Goal: Transaction & Acquisition: Book appointment/travel/reservation

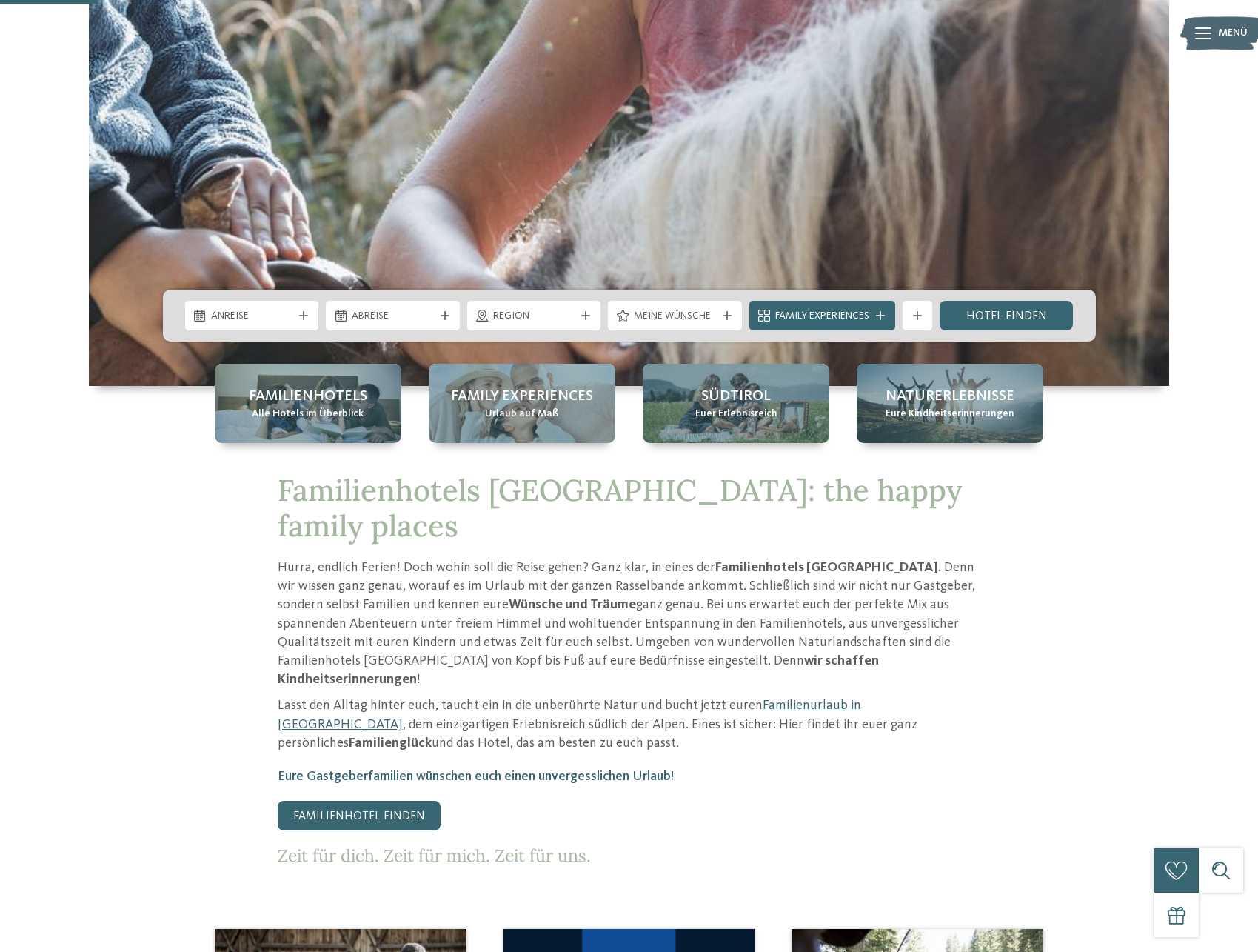
scroll to position [982, 0]
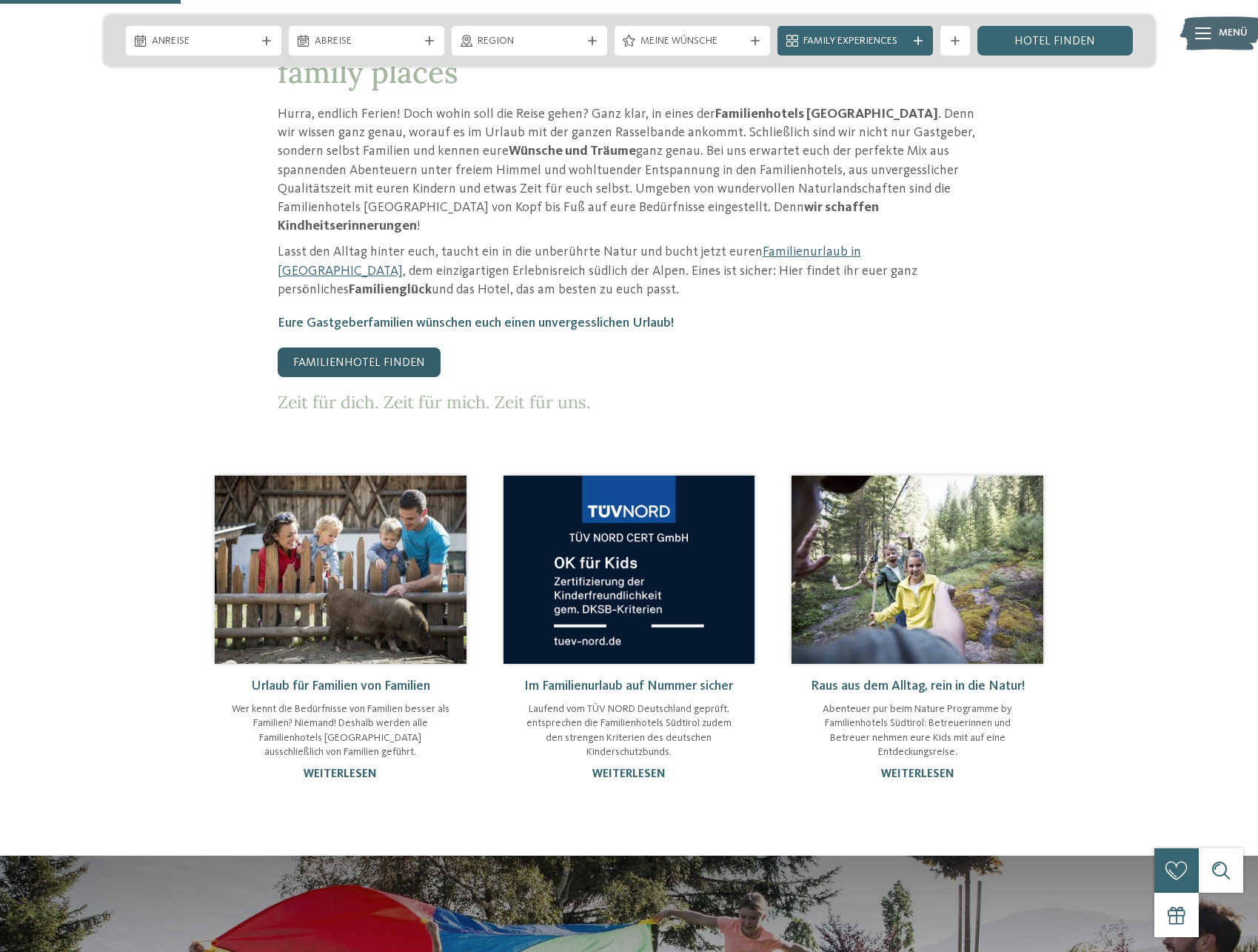
click at [367, 347] on link "Familienhotel finden" at bounding box center [358, 362] width 163 height 29
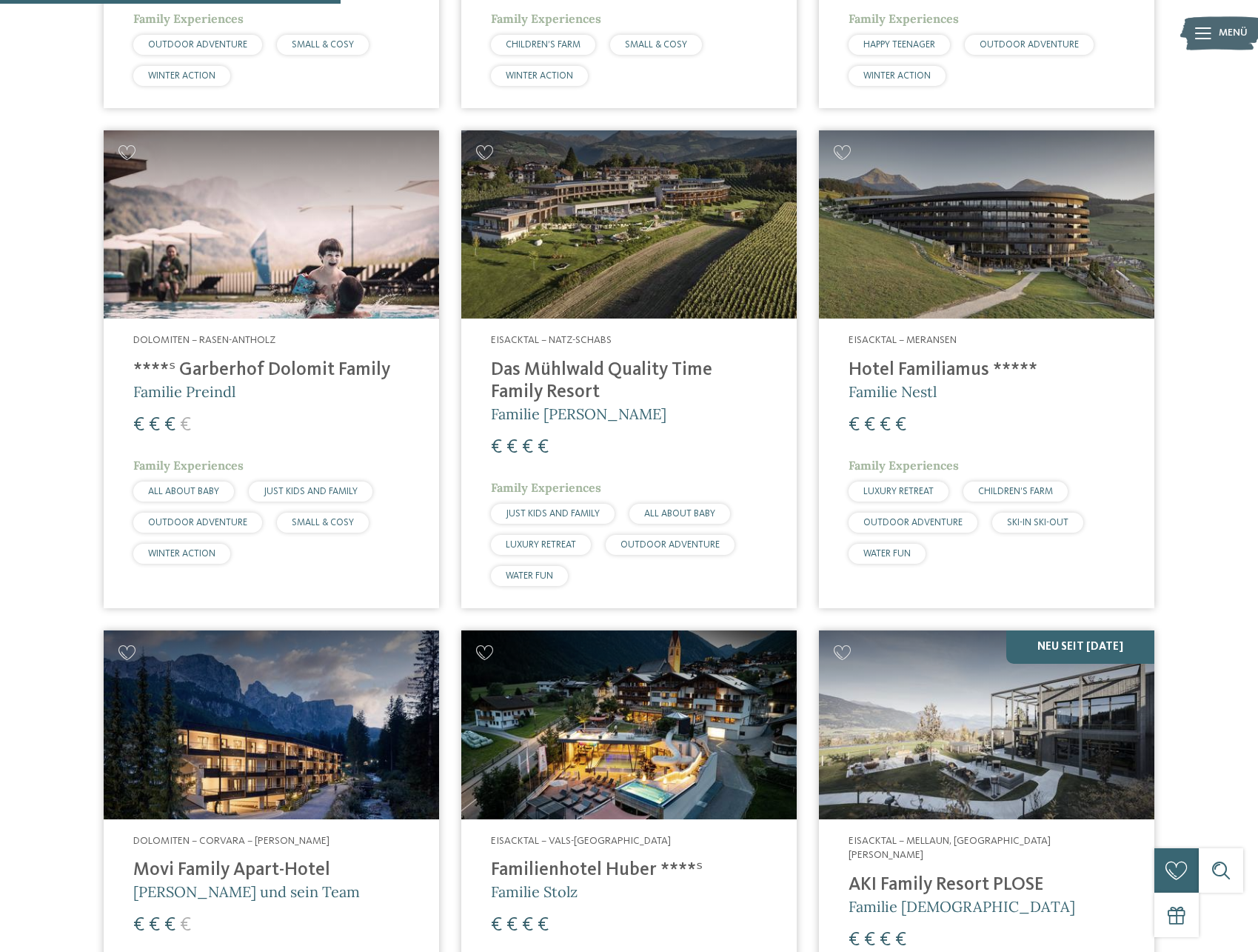
scroll to position [1284, 0]
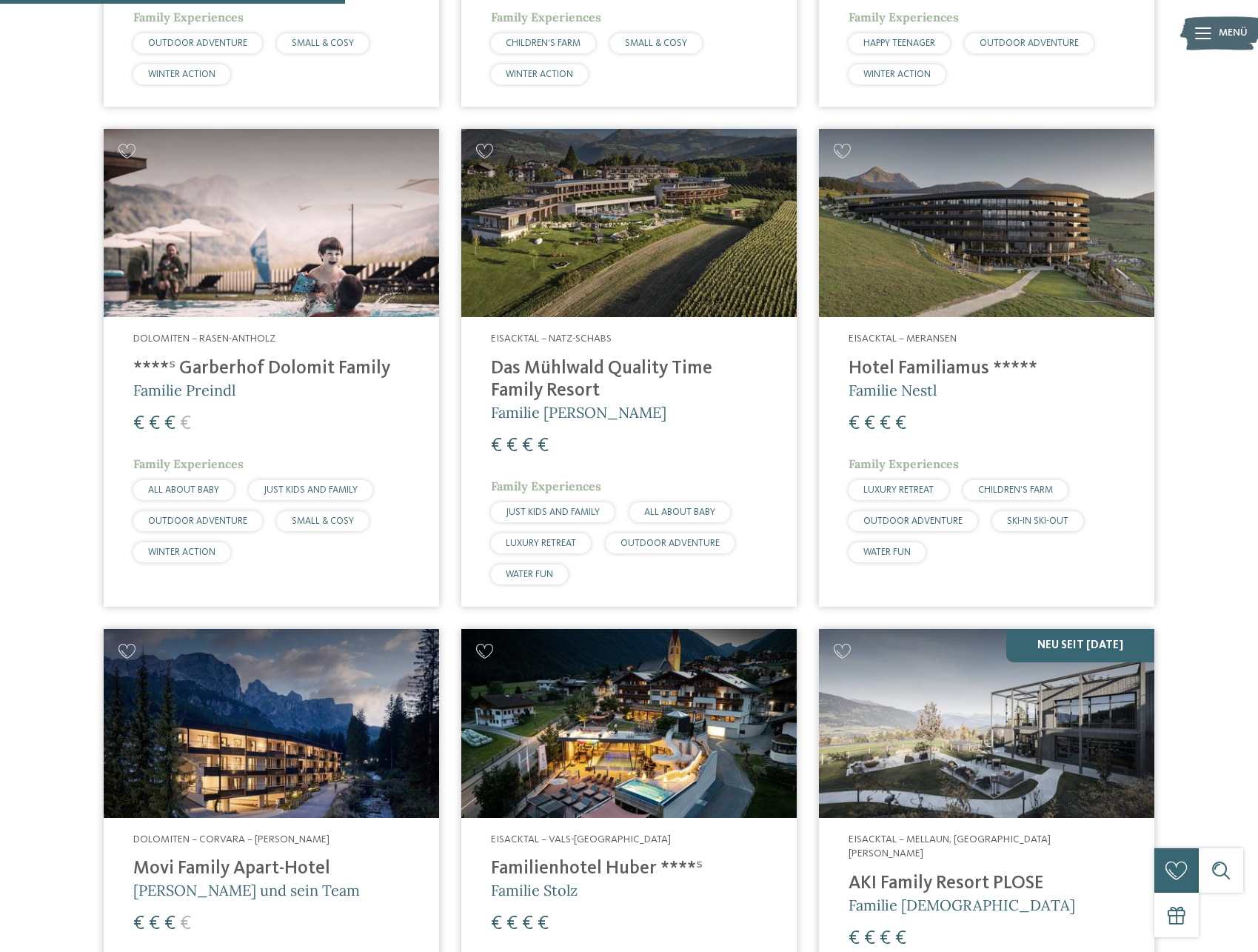
click at [868, 367] on h4 "Hotel Familiamus *****" at bounding box center [987, 368] width 277 height 22
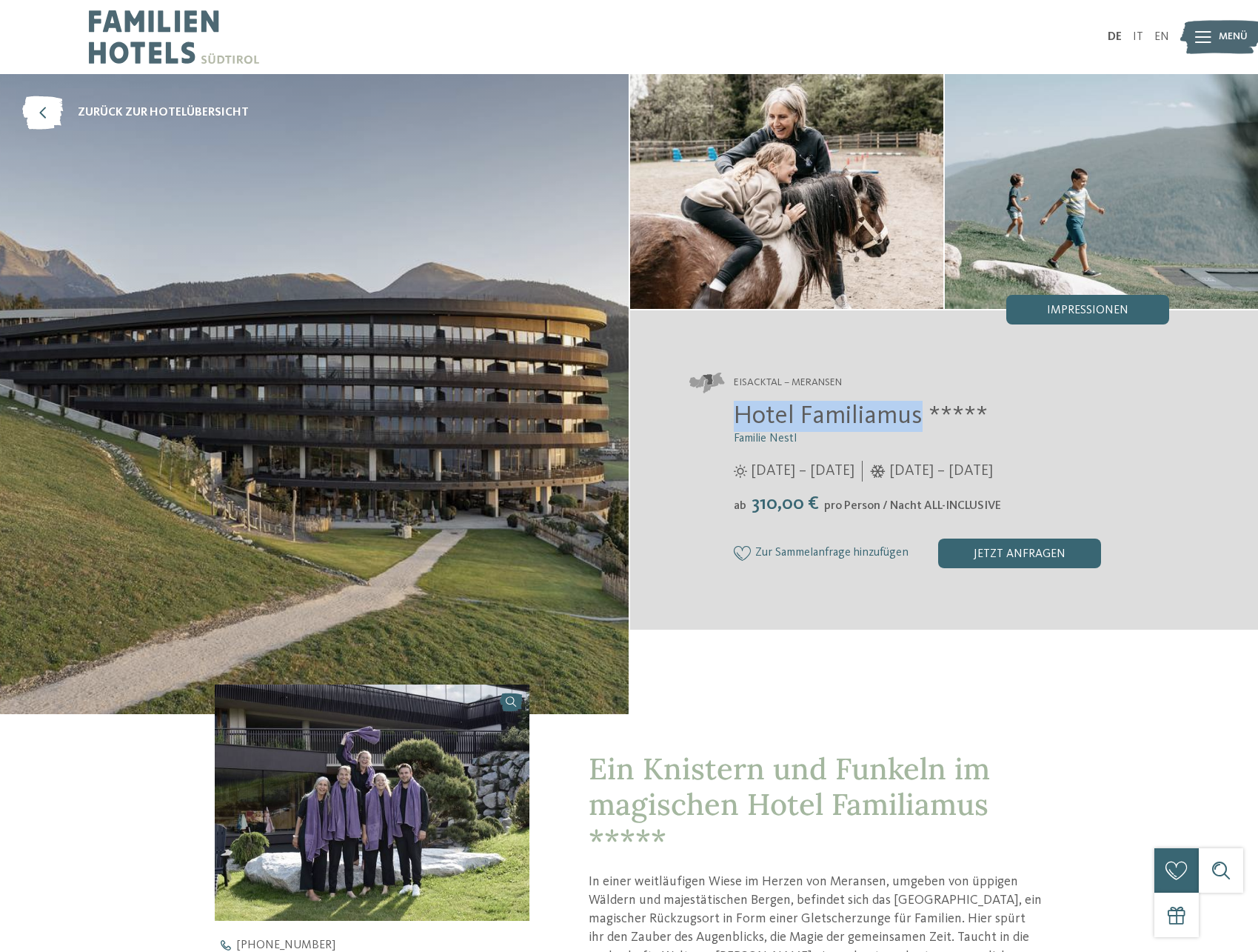
drag, startPoint x: 923, startPoint y: 421, endPoint x: 728, endPoint y: 410, distance: 195.3
click at [728, 410] on div "Hotel Familiamus ***** Familie Nestl 29.05. – 09.11.2025 05.12.2025 – 19.04.202…" at bounding box center [929, 485] width 480 height 167
copy span "Hotel Familiamus"
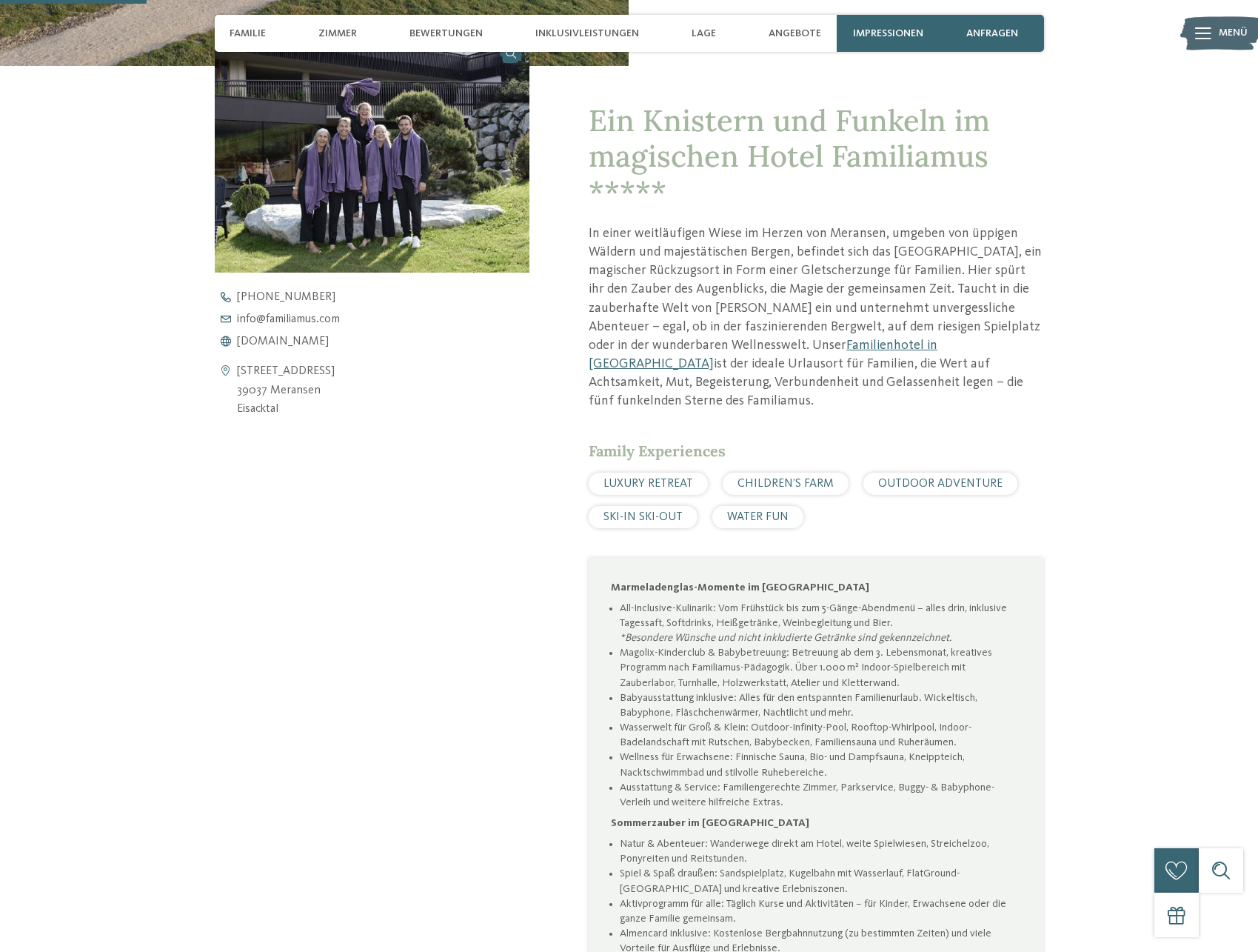
scroll to position [604, 0]
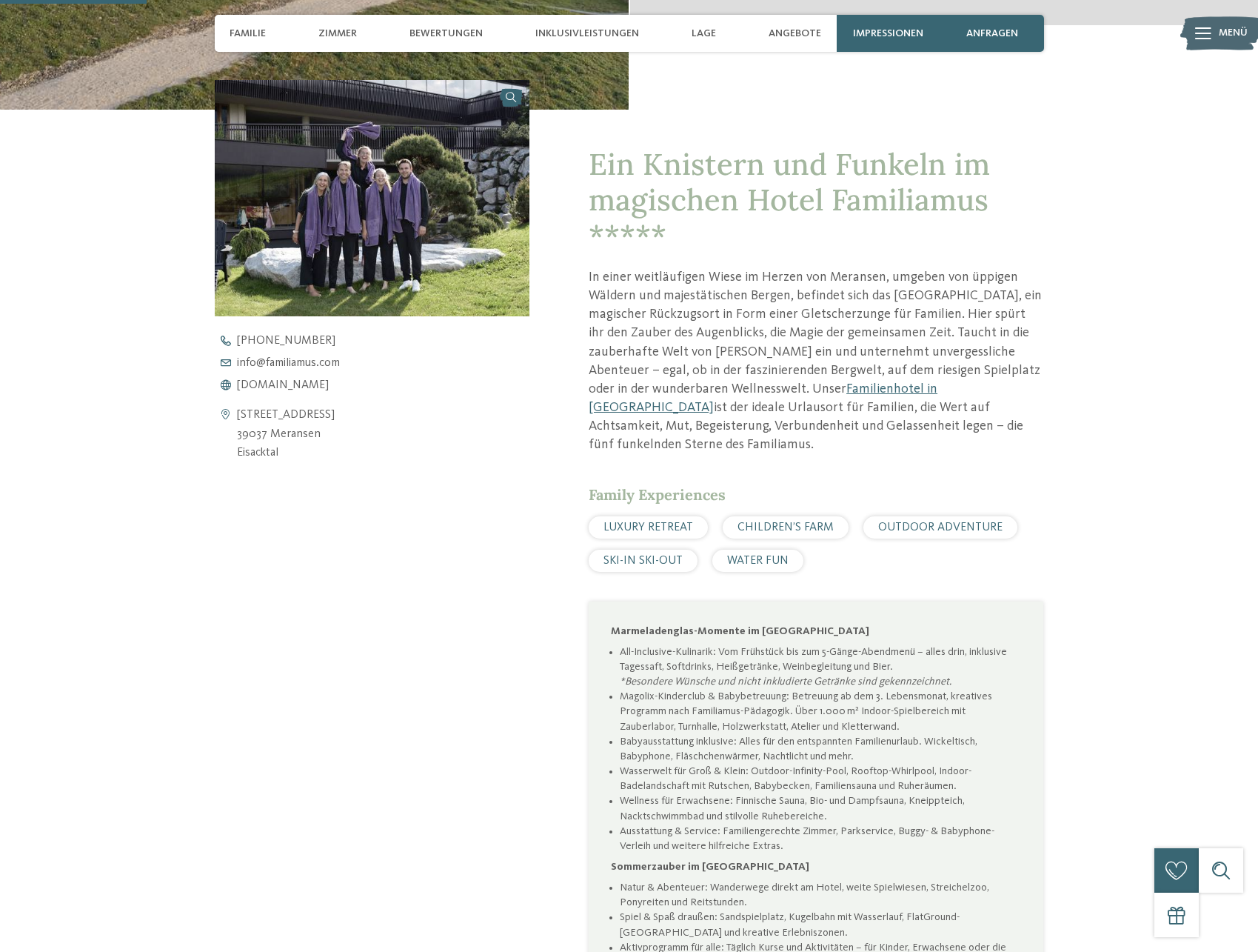
click at [316, 355] on div "+39 0472 065 000 info@ no-spam. familiamus. no-spam. com www.familiamus.com" at bounding box center [385, 363] width 340 height 56
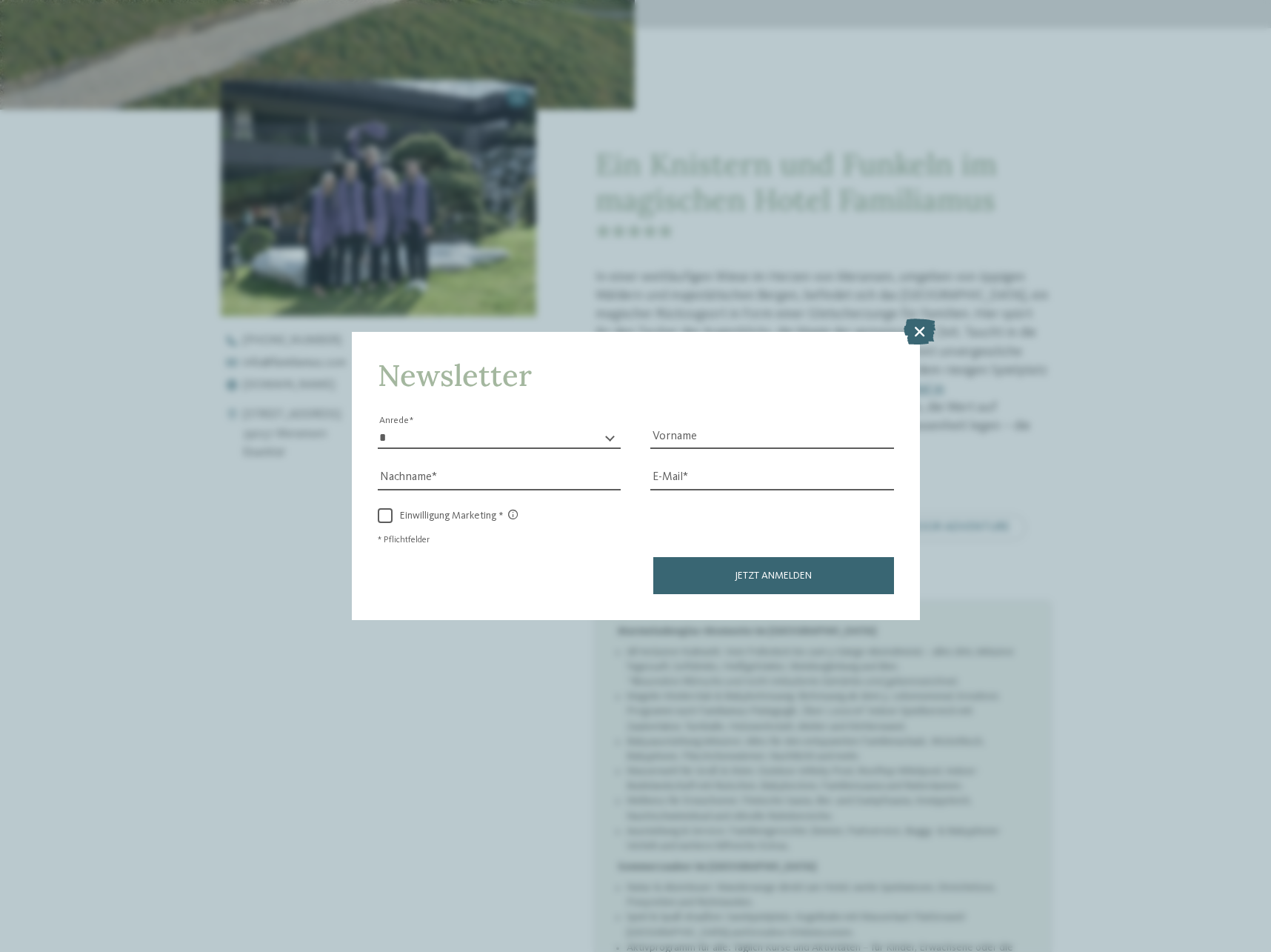
click at [584, 392] on h4 "Newsletter" at bounding box center [635, 375] width 516 height 35
click at [908, 331] on icon at bounding box center [919, 332] width 32 height 26
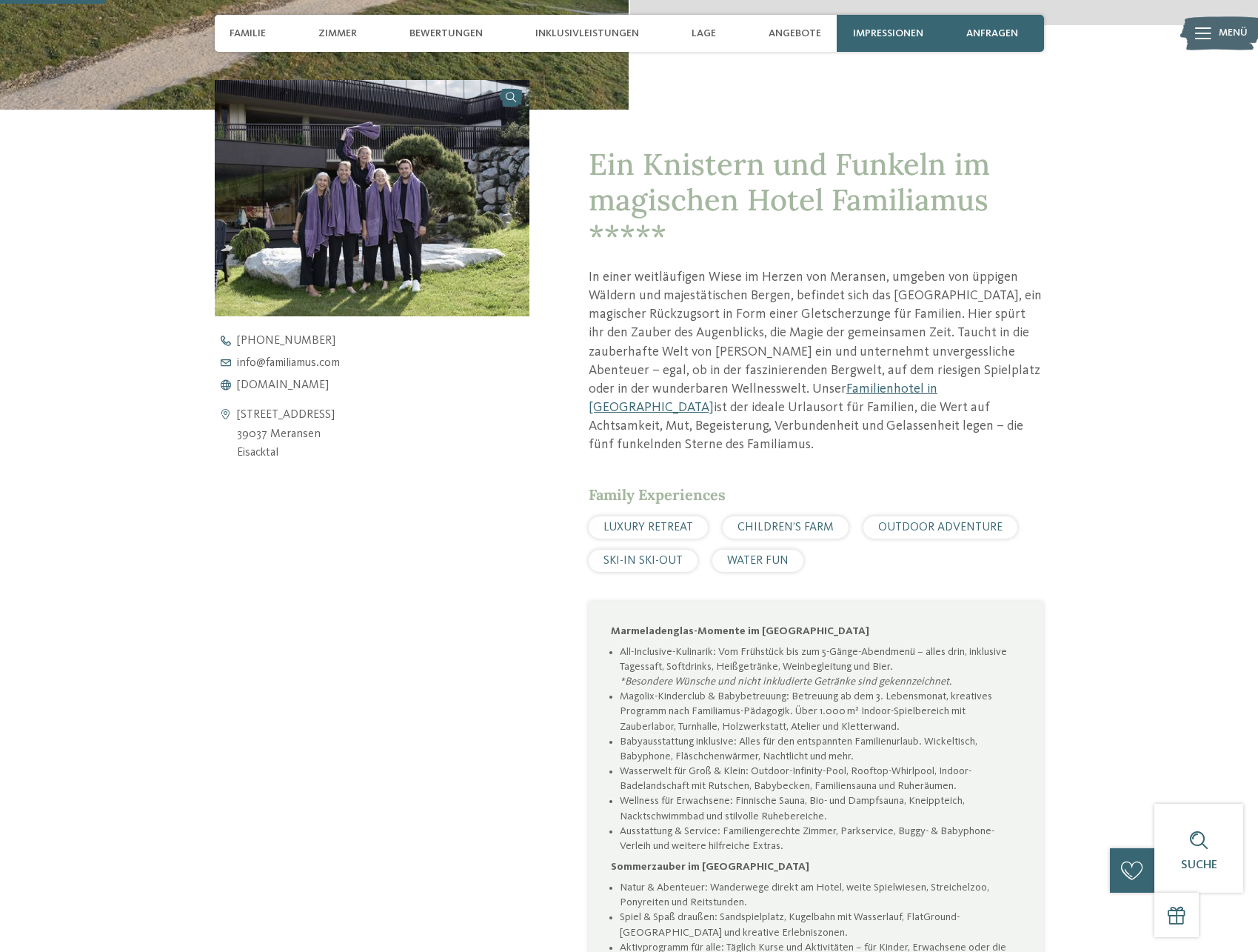
scroll to position [75, 0]
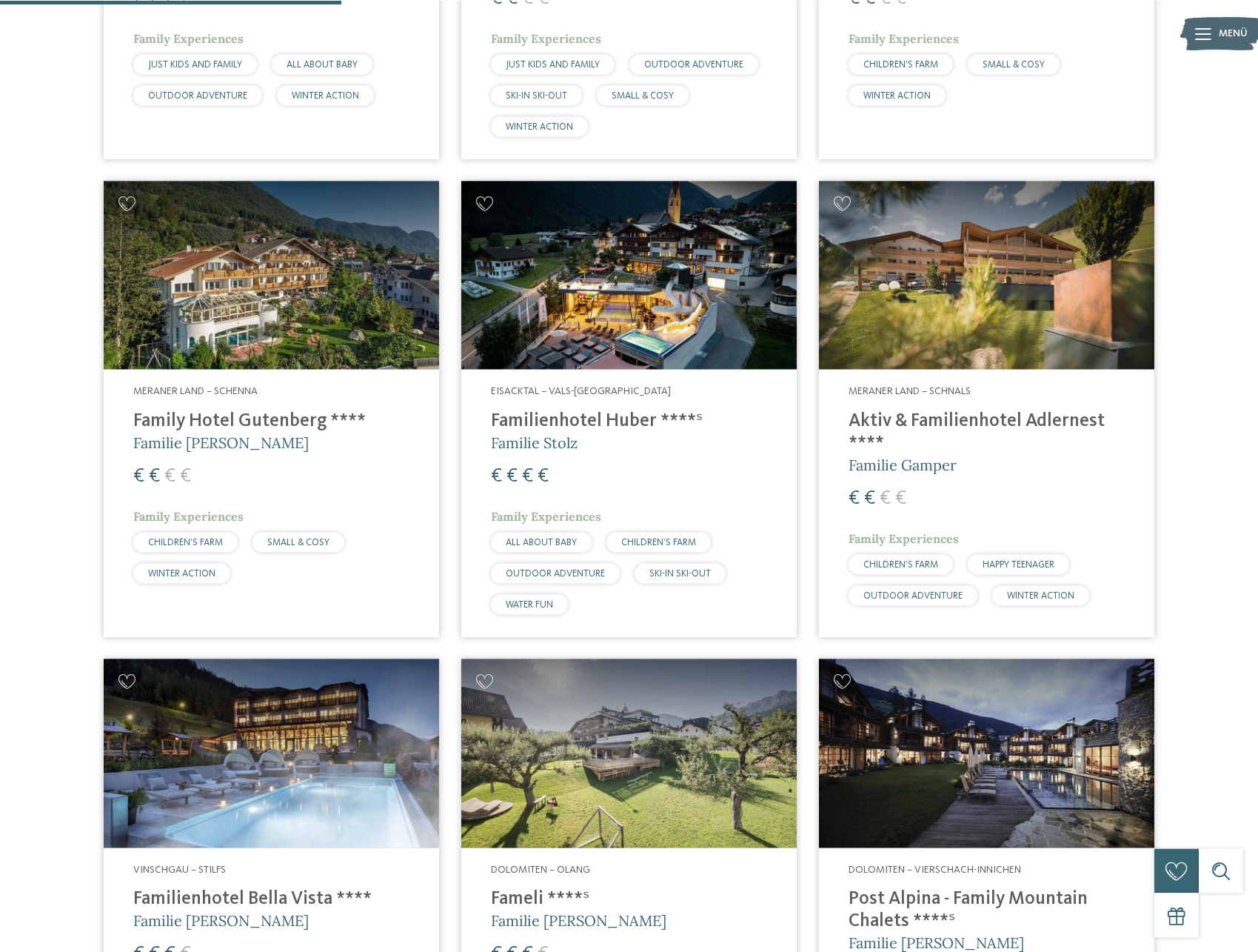
scroll to position [1284, 0]
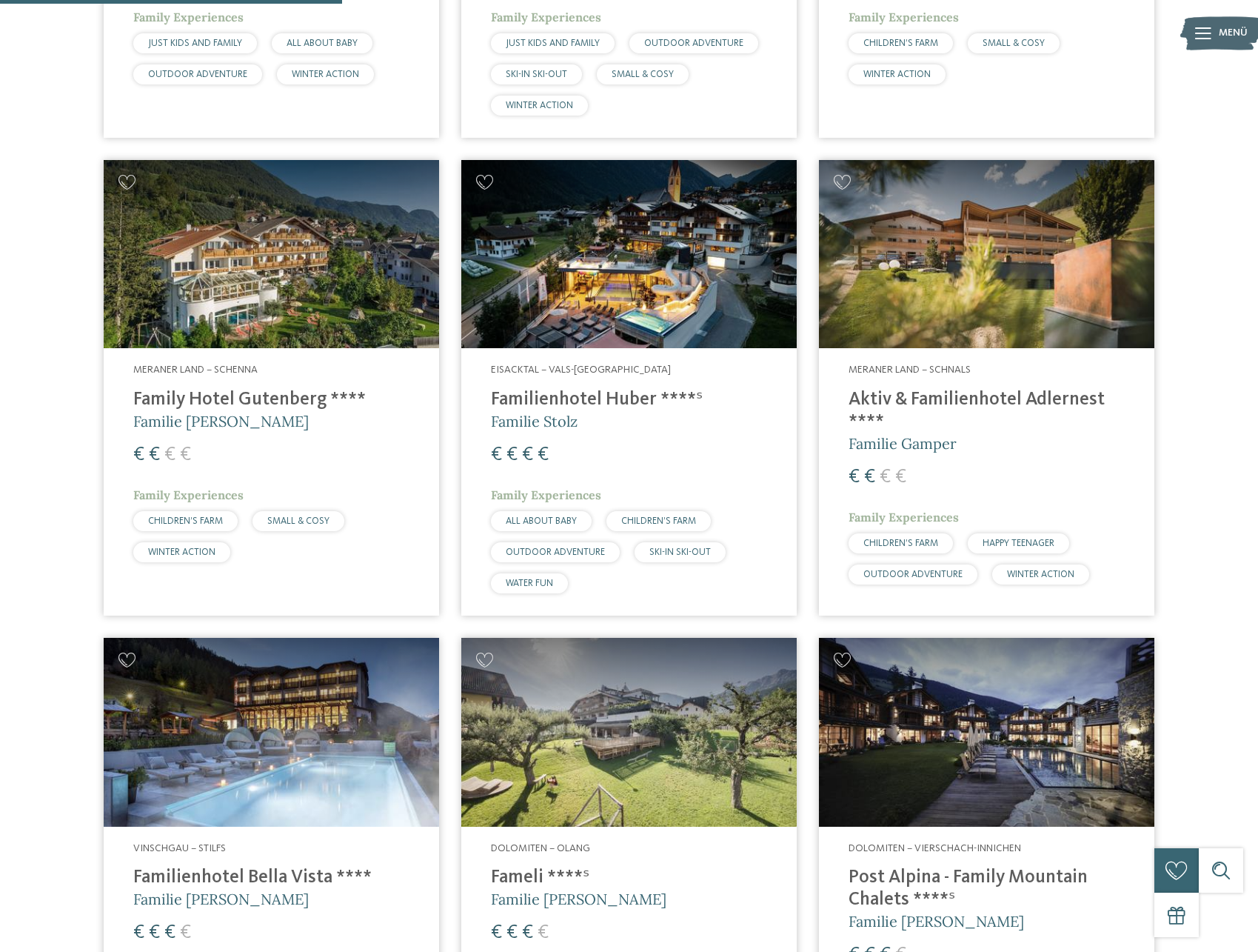
click at [594, 390] on h4 "Familienhotel Huber ****ˢ" at bounding box center [629, 399] width 277 height 22
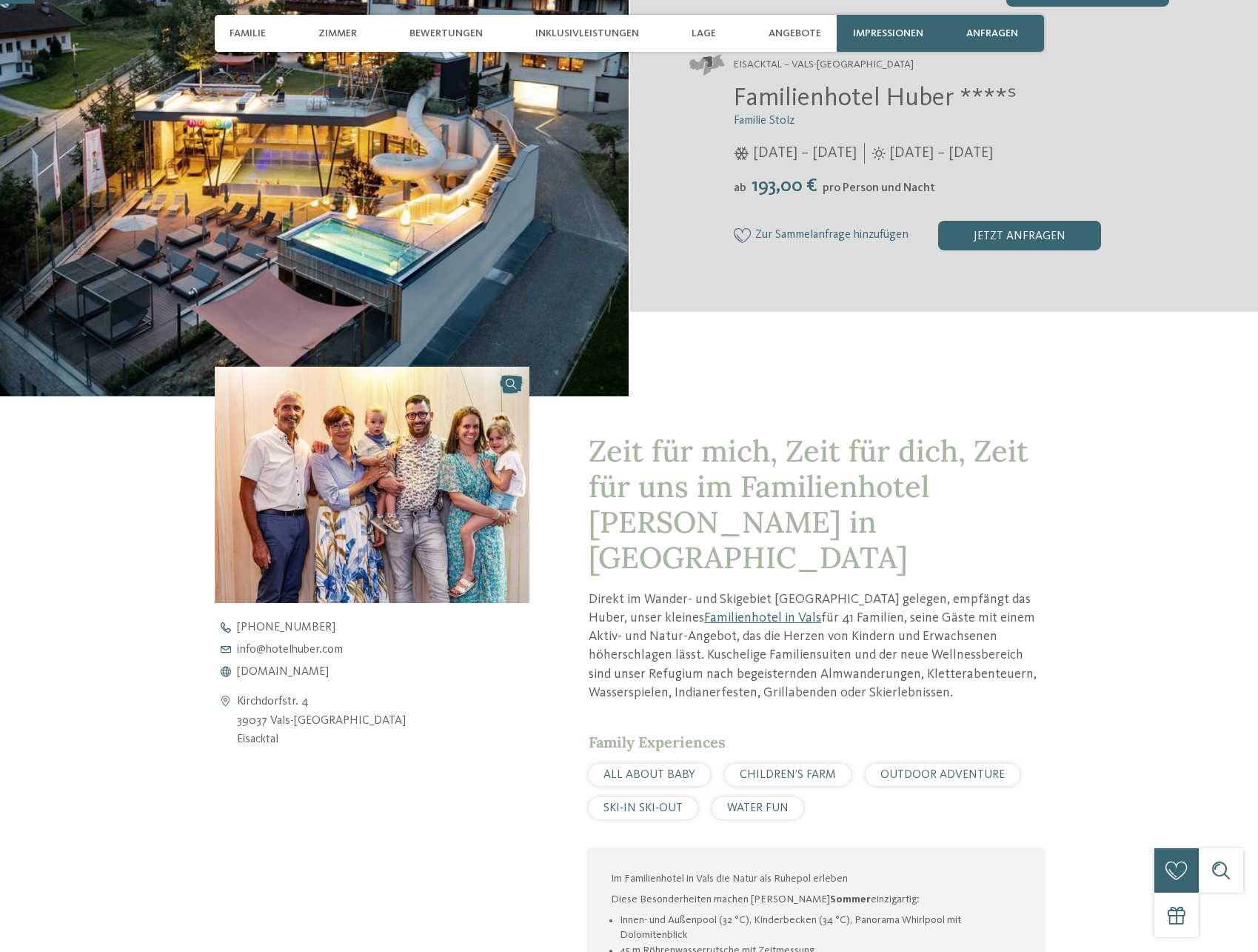
scroll to position [377, 0]
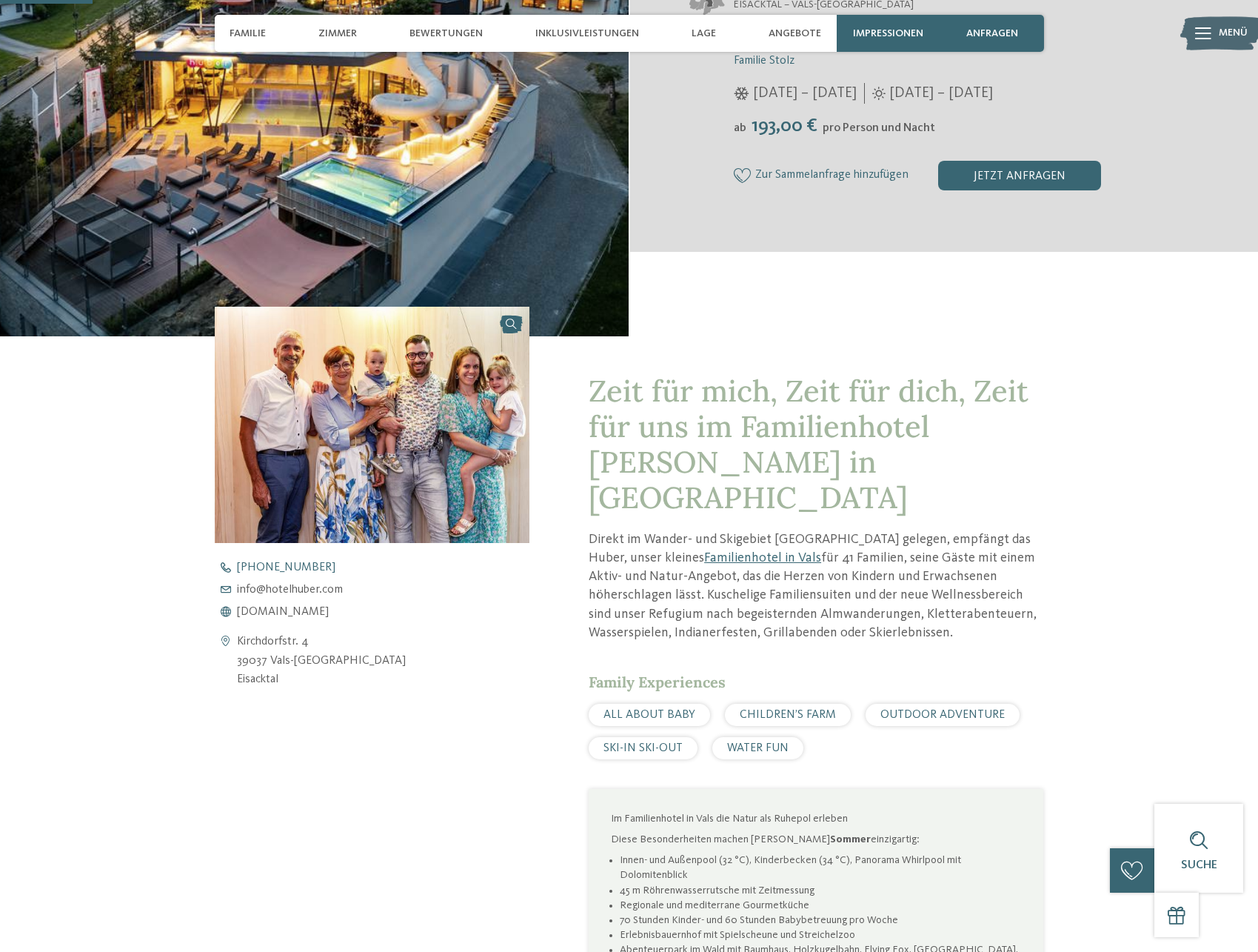
click at [390, 568] on link "+39 0472 547 186" at bounding box center [385, 567] width 340 height 11
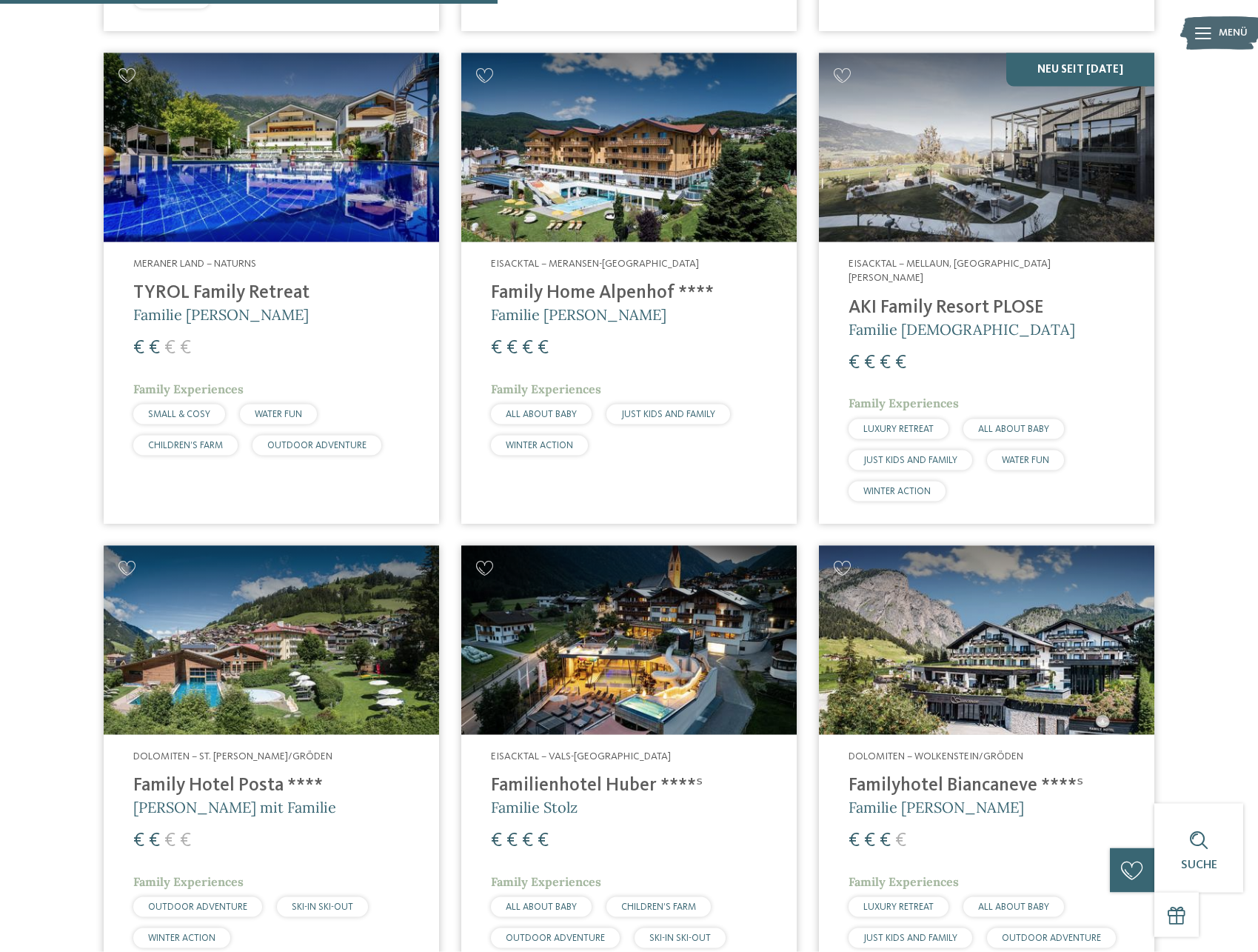
scroll to position [1965, 0]
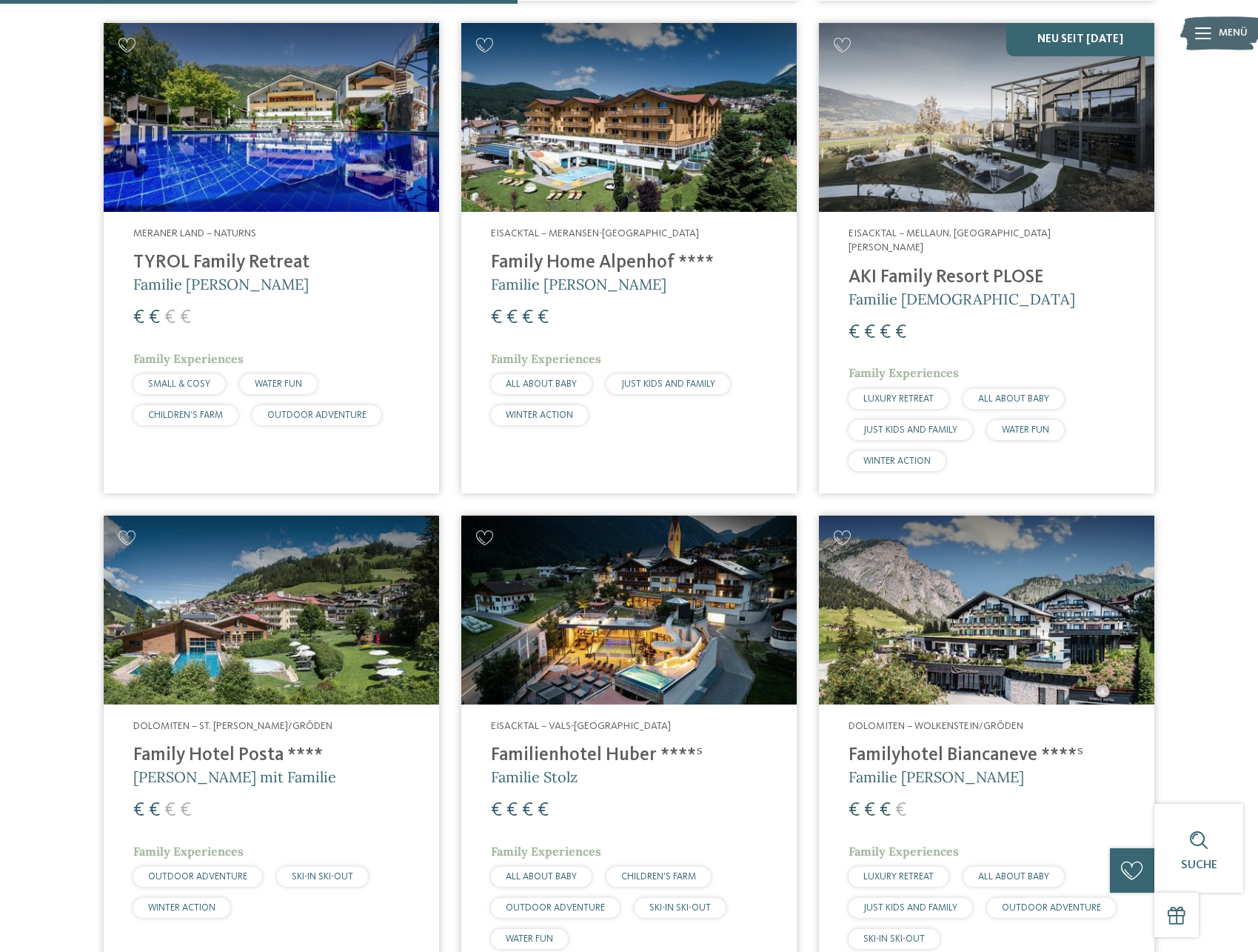
click at [973, 247] on div "Eisacktal – Mellaun, St. Andrä Brixen AKI Family Resort PLOSE Familie Sanoner €…" at bounding box center [987, 353] width 336 height 282
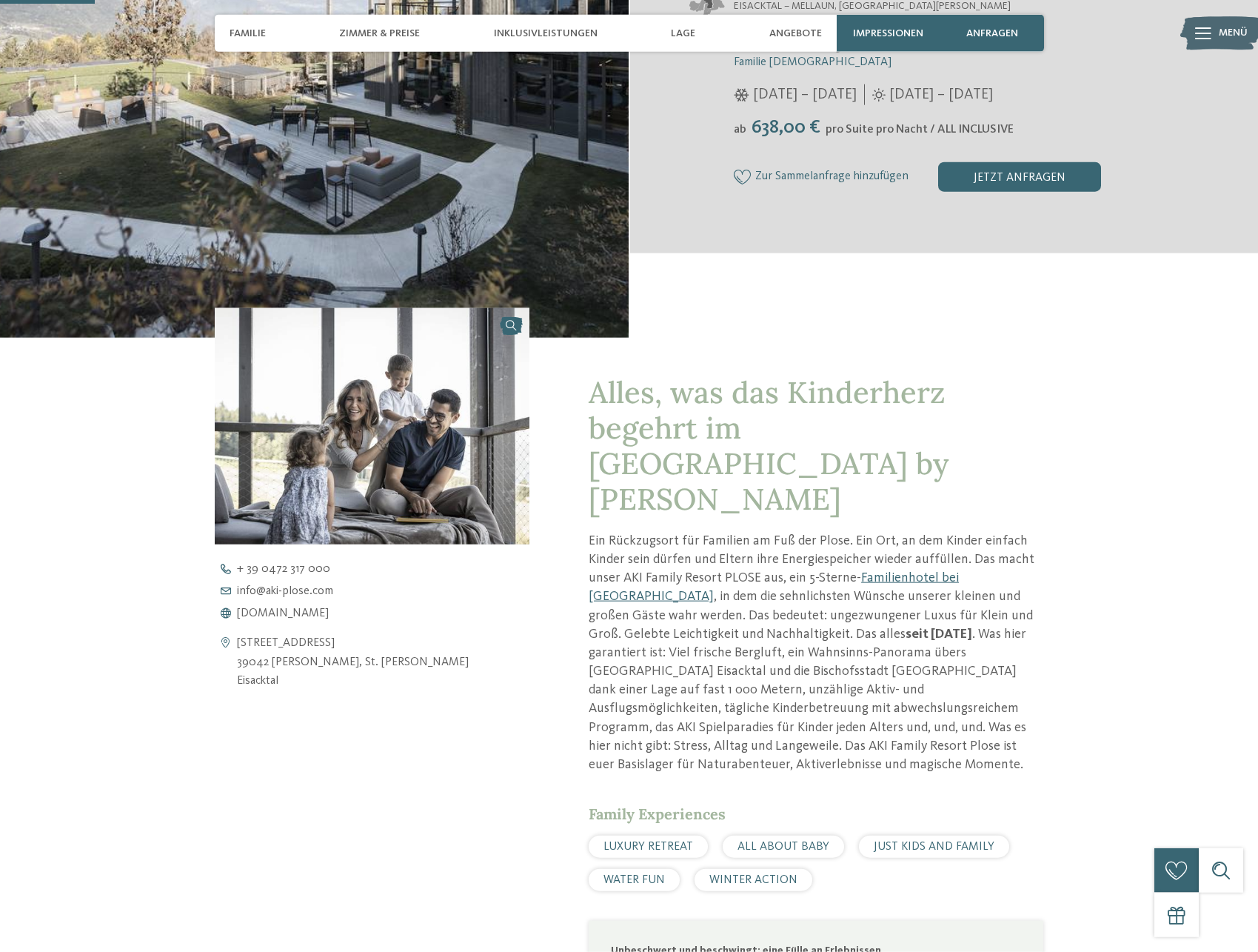
scroll to position [377, 0]
